Goal: Task Accomplishment & Management: Manage account settings

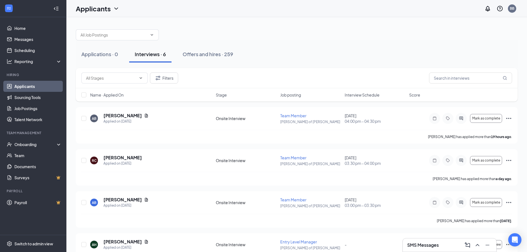
click at [351, 97] on span "Interview Schedule" at bounding box center [362, 95] width 35 height 6
click at [490, 247] on icon "Minimize" at bounding box center [487, 245] width 7 height 7
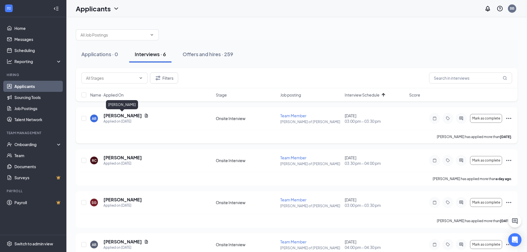
click at [127, 117] on h5 "[PERSON_NAME]" at bounding box center [122, 116] width 38 height 6
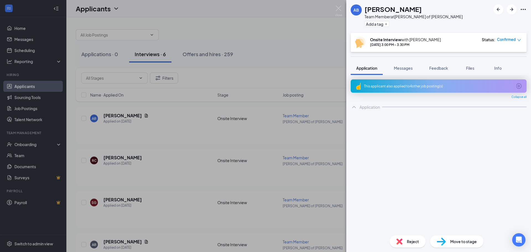
click at [415, 243] on span "Reject" at bounding box center [413, 242] width 12 height 6
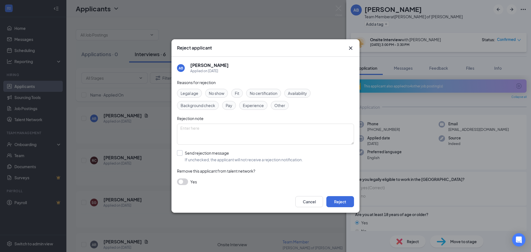
click at [196, 155] on input "Send rejection message If unchecked, the applicant will not receive a rejection…" at bounding box center [240, 156] width 126 height 12
checkbox input "true"
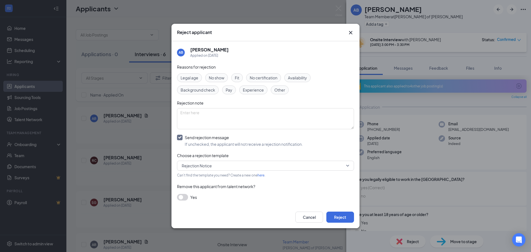
click at [239, 79] on span "Fit" at bounding box center [237, 78] width 4 height 6
click at [340, 216] on button "Reject" at bounding box center [341, 217] width 28 height 11
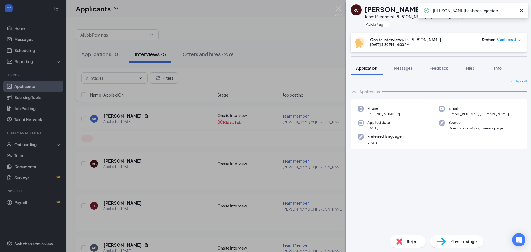
click at [409, 240] on span "Reject" at bounding box center [413, 242] width 12 height 6
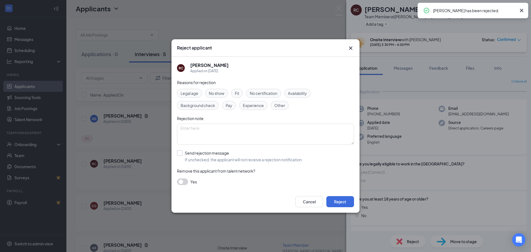
click at [206, 156] on input "Send rejection message If unchecked, the applicant will not receive a rejection…" at bounding box center [240, 156] width 126 height 12
checkbox input "true"
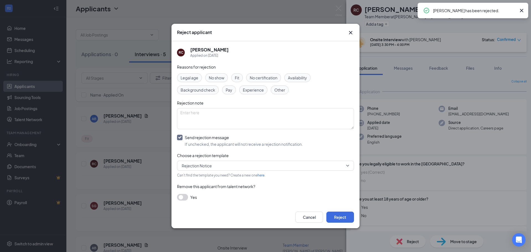
click at [234, 75] on div "Fit" at bounding box center [237, 77] width 12 height 9
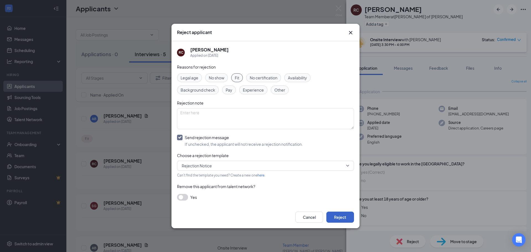
click at [336, 217] on button "Reject" at bounding box center [341, 217] width 28 height 11
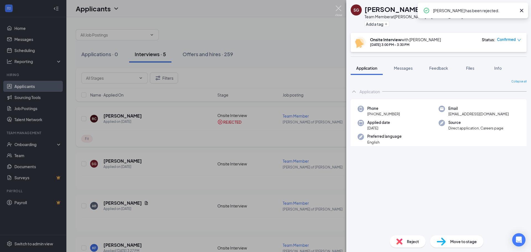
drag, startPoint x: 339, startPoint y: 11, endPoint x: 356, endPoint y: 118, distance: 108.6
click at [339, 11] on img at bounding box center [338, 11] width 7 height 11
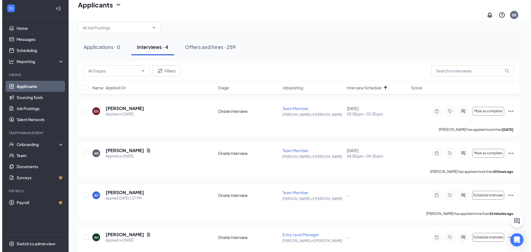
scroll to position [24, 0]
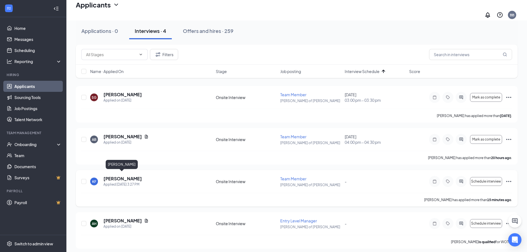
click at [114, 176] on h5 "[PERSON_NAME]" at bounding box center [122, 179] width 38 height 6
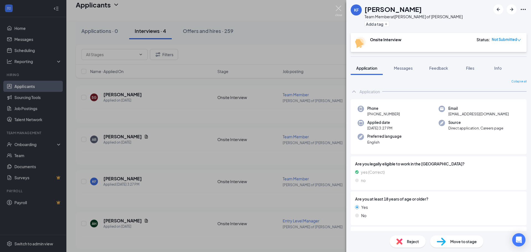
click at [341, 10] on img at bounding box center [338, 11] width 7 height 11
